Goal: Transaction & Acquisition: Purchase product/service

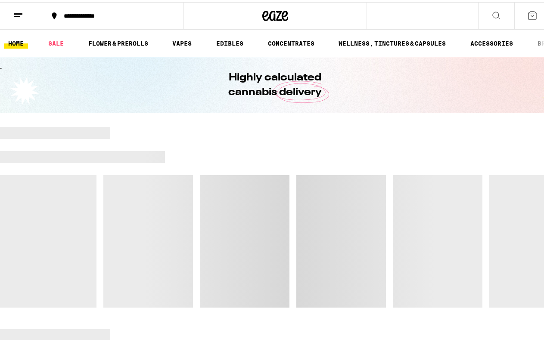
click at [107, 15] on div "**********" at bounding box center [114, 14] width 110 height 6
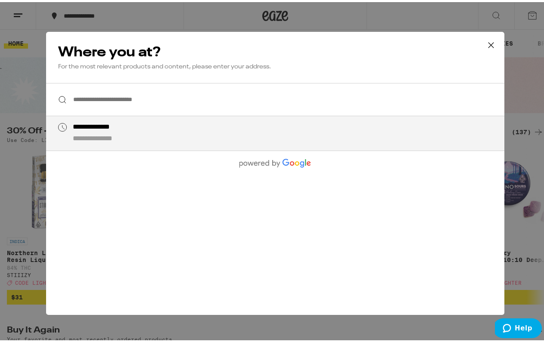
click at [102, 102] on input "**********" at bounding box center [275, 97] width 458 height 33
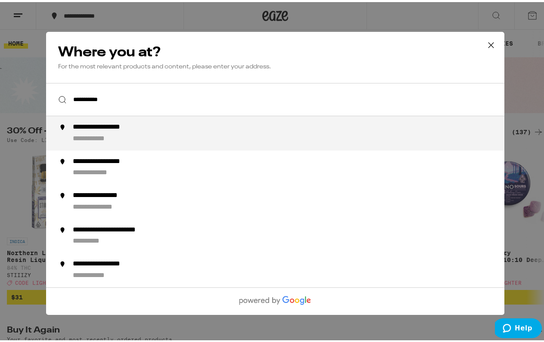
drag, startPoint x: 95, startPoint y: 112, endPoint x: 113, endPoint y: 127, distance: 23.3
click at [113, 127] on div "**********" at bounding box center [113, 125] width 80 height 9
type input "**********"
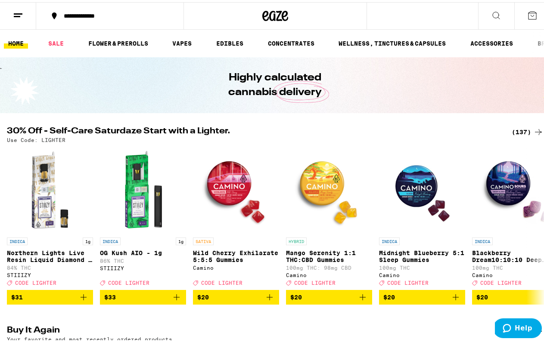
click at [518, 128] on div "(137)" at bounding box center [528, 130] width 32 height 10
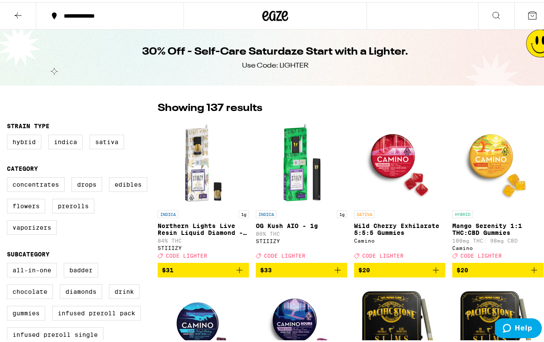
click at [491, 10] on icon at bounding box center [496, 13] width 10 height 10
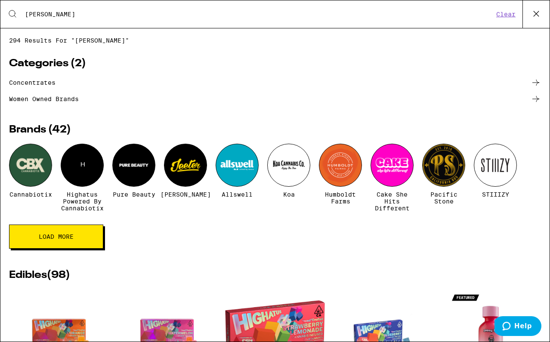
type input "[PERSON_NAME]"
click at [31, 171] on div at bounding box center [30, 165] width 43 height 43
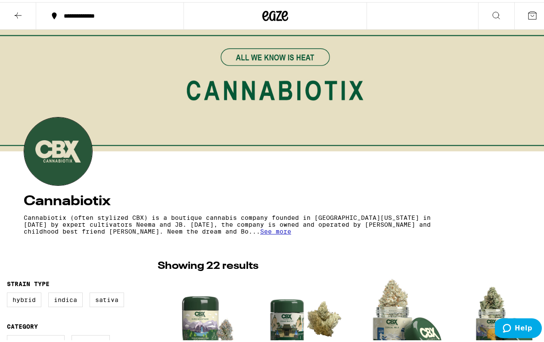
click at [491, 12] on icon at bounding box center [496, 13] width 10 height 10
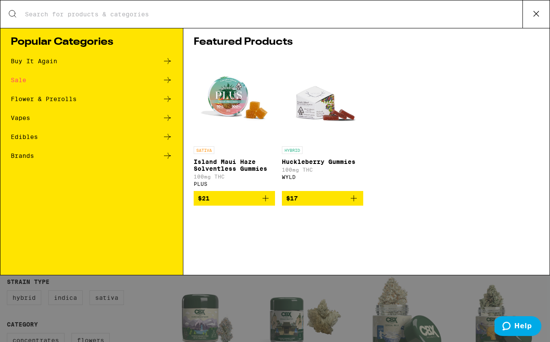
click at [235, 15] on input "Search for Products" at bounding box center [274, 14] width 498 height 8
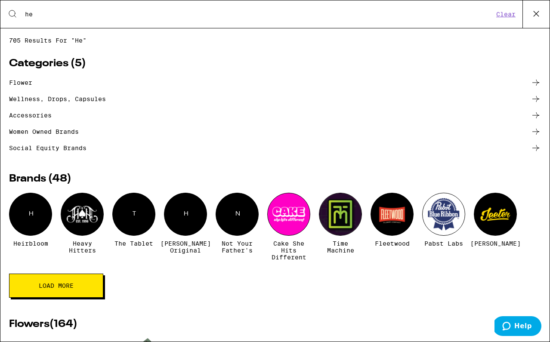
type input "he"
click at [34, 223] on div "H" at bounding box center [30, 214] width 43 height 43
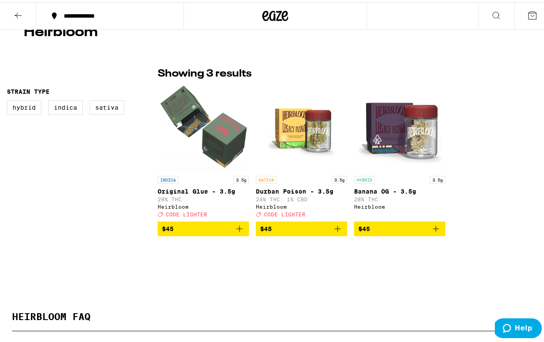
scroll to position [170, 0]
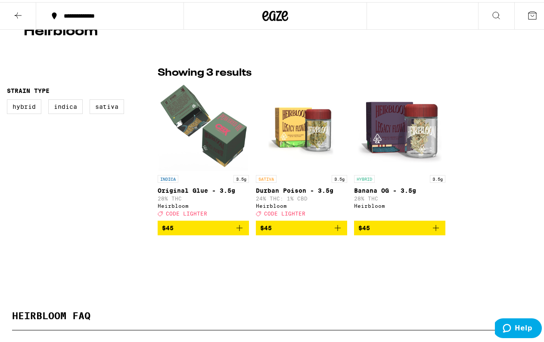
click at [236, 231] on icon "Add to bag" at bounding box center [239, 226] width 10 height 10
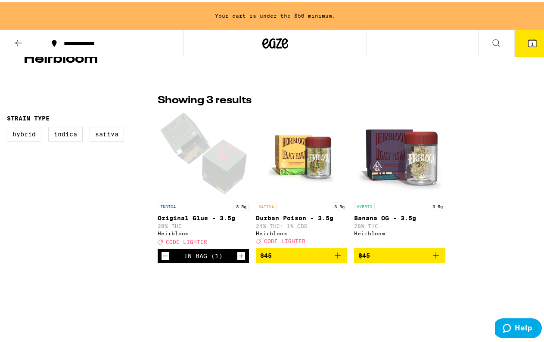
click at [431, 257] on icon "Add to bag" at bounding box center [436, 253] width 10 height 10
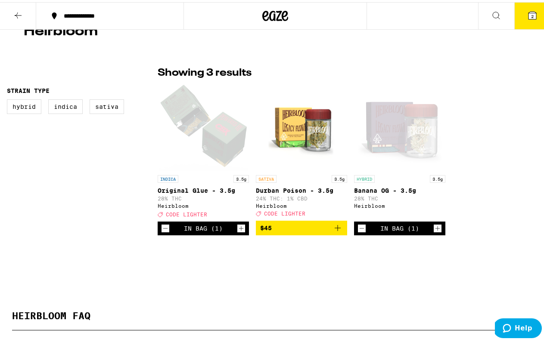
click at [273, 11] on icon at bounding box center [275, 14] width 26 height 16
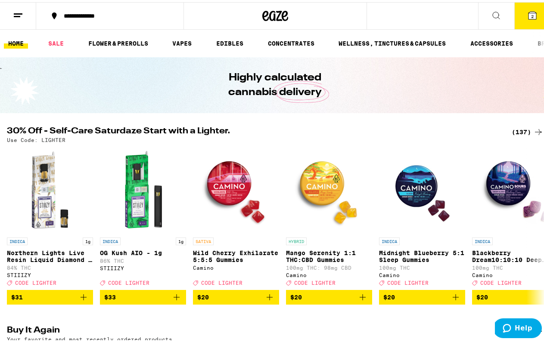
click at [518, 129] on div "(137)" at bounding box center [528, 130] width 32 height 10
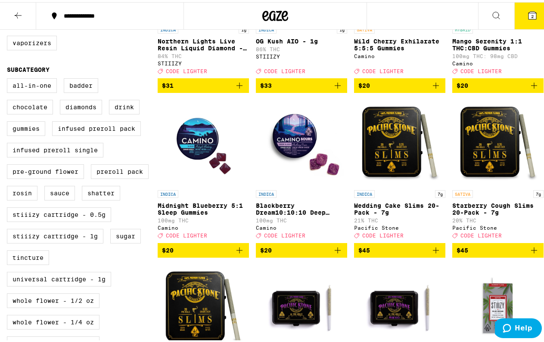
scroll to position [187, 0]
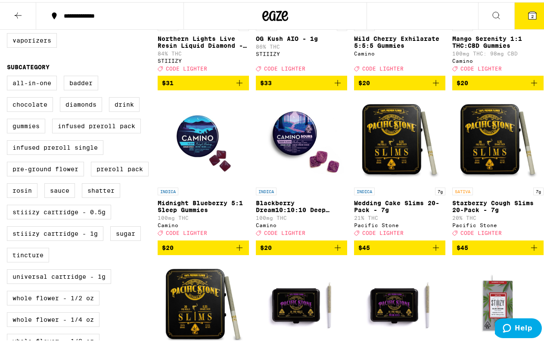
click at [273, 211] on p "Blackberry Dream10:10:10 Deep Sleep Gummies" at bounding box center [301, 205] width 91 height 14
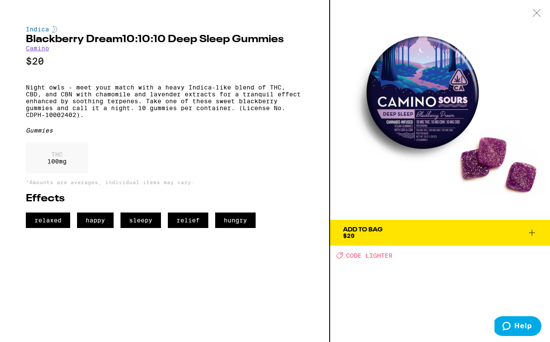
click at [372, 236] on div "Add To Bag $20" at bounding box center [363, 233] width 40 height 12
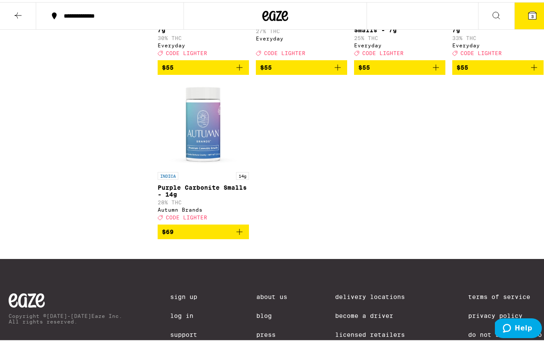
scroll to position [5571, 0]
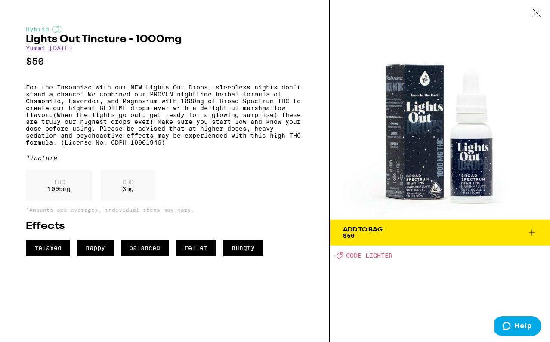
click at [373, 237] on div "Add To Bag $50" at bounding box center [363, 233] width 40 height 12
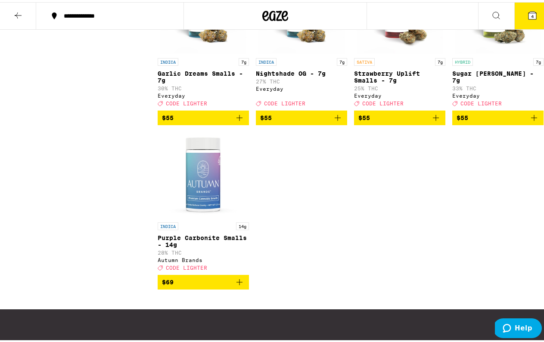
click at [528, 10] on icon at bounding box center [532, 13] width 8 height 8
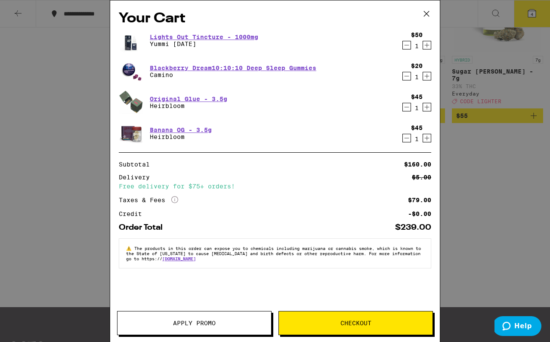
click at [403, 76] on icon "Decrement" at bounding box center [407, 76] width 8 height 10
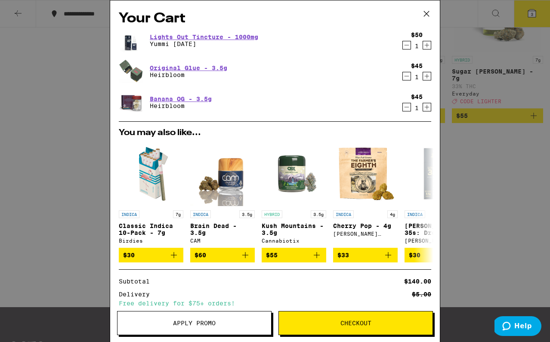
click at [223, 326] on button "Apply Promo" at bounding box center [194, 323] width 155 height 24
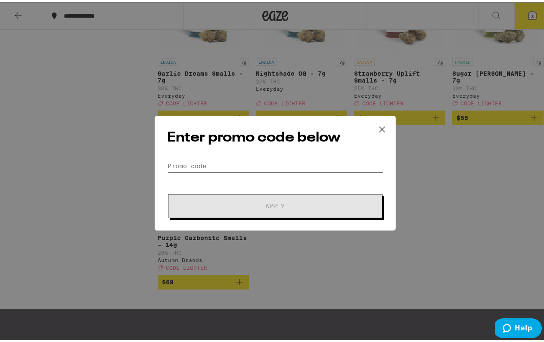
click at [232, 161] on input "Promo Code" at bounding box center [275, 164] width 216 height 13
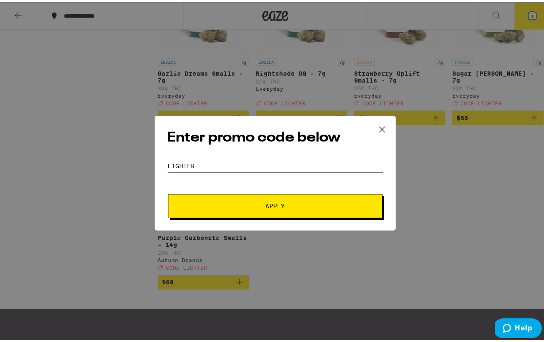
type input "lighter"
click at [261, 207] on button "Apply" at bounding box center [275, 204] width 214 height 24
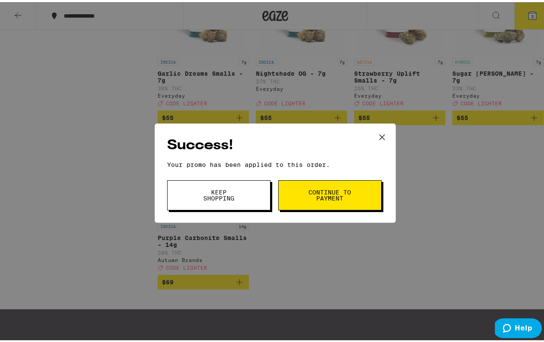
click at [311, 195] on span "Continue to payment" at bounding box center [330, 193] width 44 height 12
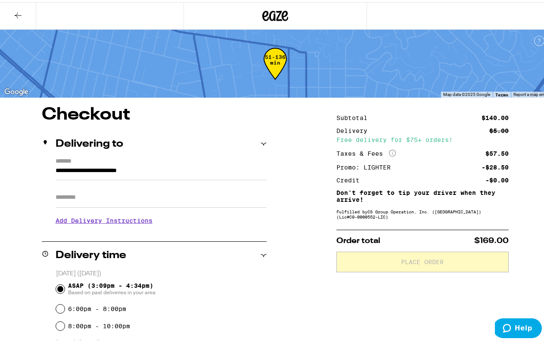
click at [17, 13] on icon at bounding box center [18, 13] width 7 height 6
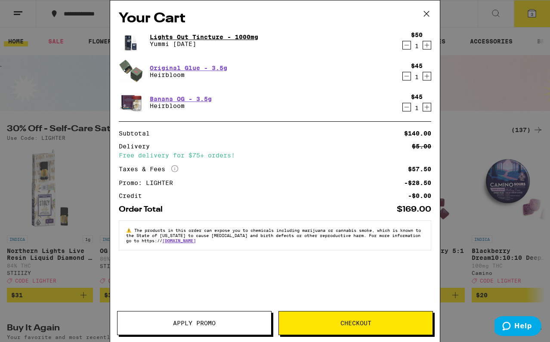
click at [245, 34] on link "Lights Out Tincture - 1000mg" at bounding box center [204, 37] width 109 height 7
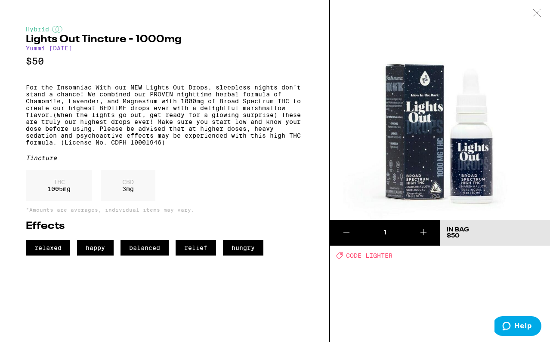
click at [534, 11] on icon at bounding box center [537, 13] width 9 height 8
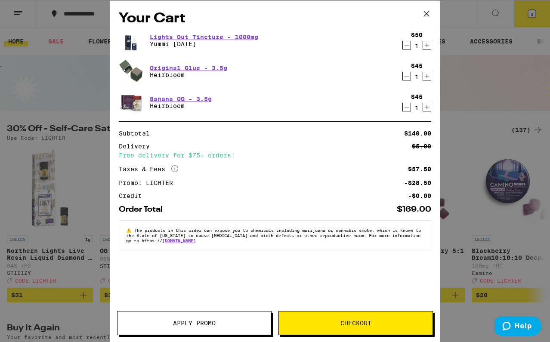
click at [407, 107] on icon "Decrement" at bounding box center [407, 107] width 5 height 0
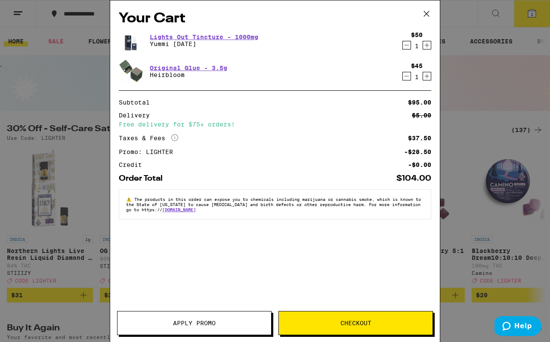
click at [428, 78] on icon "Increment" at bounding box center [427, 76] width 8 height 10
click at [353, 322] on span "Checkout" at bounding box center [356, 323] width 31 height 6
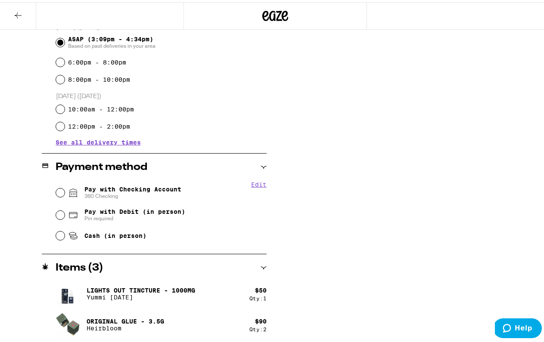
scroll to position [247, 0]
click at [61, 187] on input "Pay with Checking Account 360 Checking" at bounding box center [60, 190] width 9 height 9
radio input "true"
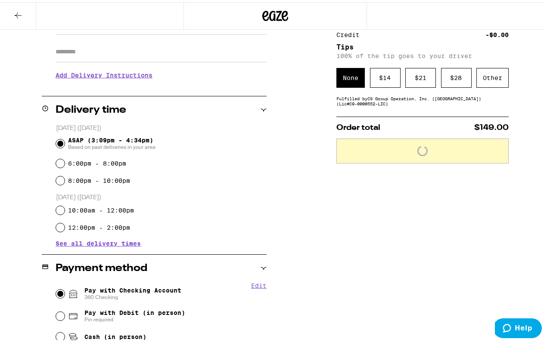
scroll to position [109, 0]
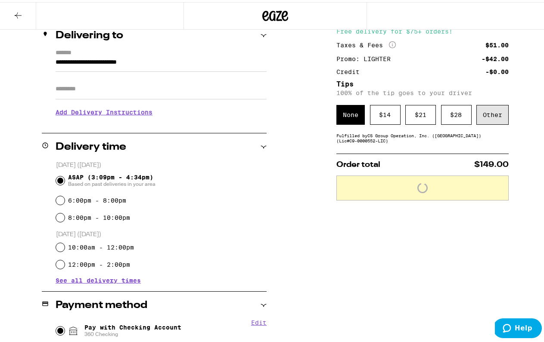
click at [487, 117] on div "Other" at bounding box center [492, 113] width 32 height 20
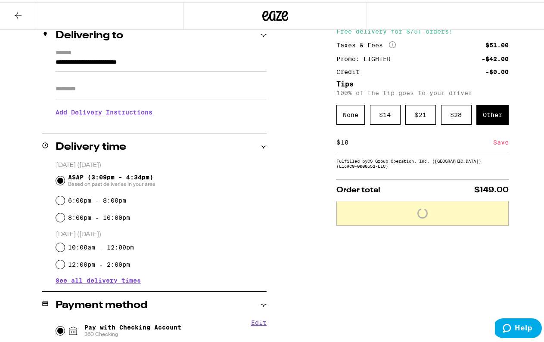
type input "10"
click at [502, 142] on div "Save" at bounding box center [501, 140] width 16 height 19
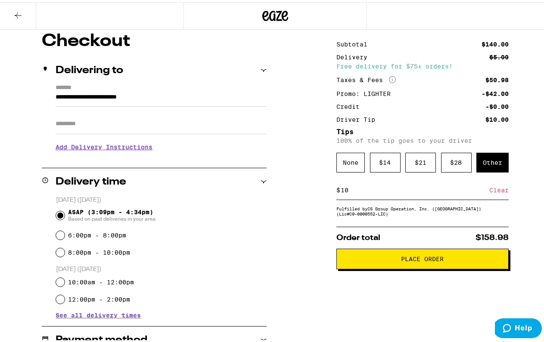
scroll to position [23, 0]
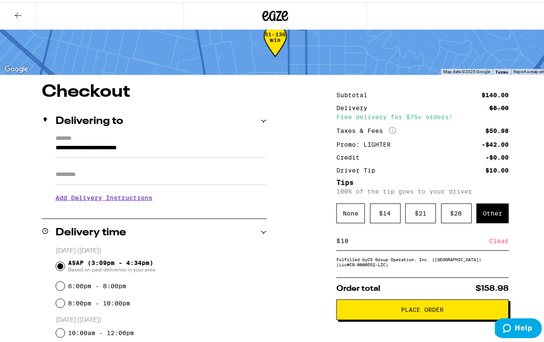
click at [416, 311] on span "Place Order" at bounding box center [422, 308] width 43 height 6
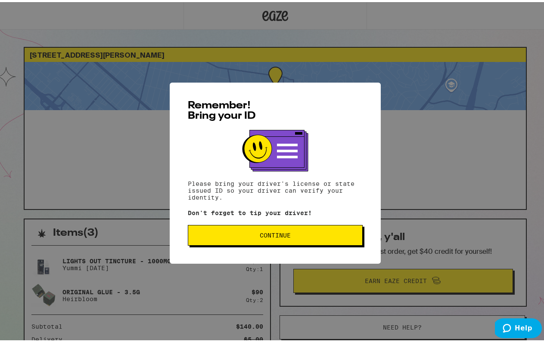
click at [297, 233] on span "Continue" at bounding box center [275, 233] width 160 height 6
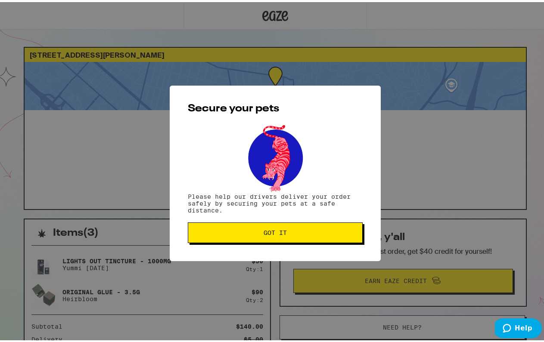
click at [303, 230] on span "Got it" at bounding box center [275, 231] width 160 height 6
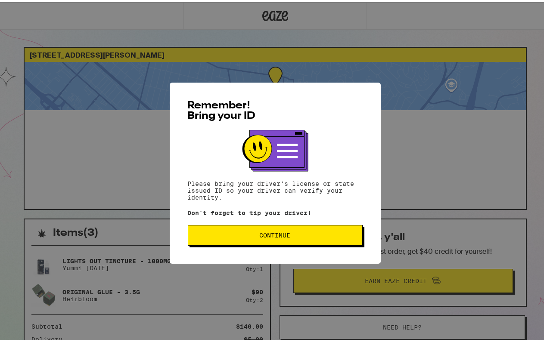
click at [299, 235] on span "Continue" at bounding box center [275, 233] width 160 height 6
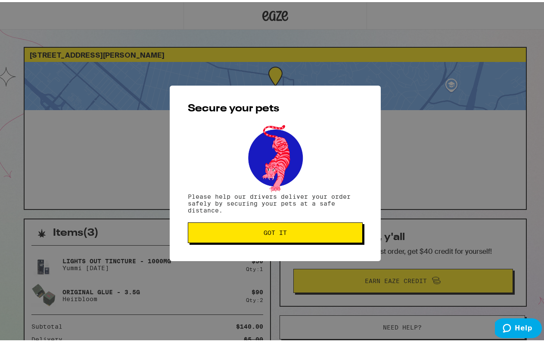
click at [299, 235] on button "Got it" at bounding box center [275, 230] width 175 height 21
